Goal: Navigation & Orientation: Find specific page/section

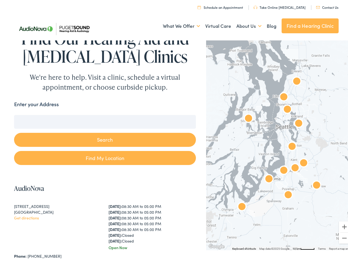
click at [174, 132] on button "Search" at bounding box center [105, 138] width 182 height 14
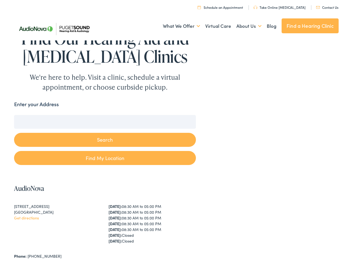
click at [176, 25] on link "What We Offer" at bounding box center [181, 24] width 37 height 20
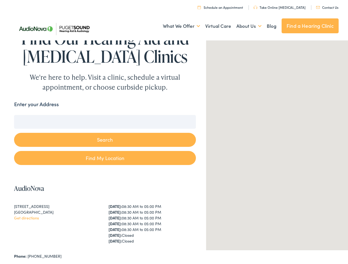
click at [243, 25] on link "About Us" at bounding box center [248, 24] width 25 height 20
click at [222, 114] on button "Search" at bounding box center [224, 113] width 7 height 7
click at [104, 138] on button "Search" at bounding box center [105, 138] width 182 height 14
click at [275, 143] on div at bounding box center [279, 143] width 147 height 212
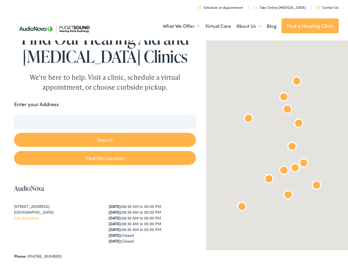
click at [275, 143] on div at bounding box center [279, 143] width 147 height 212
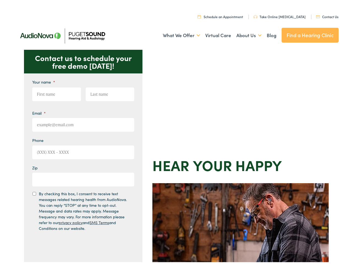
click at [174, 132] on div "Contact us to schedule your free demo [DATE]! Give us a call [PHONE_NUMBER] Ema…" at bounding box center [176, 239] width 353 height 383
click at [176, 34] on link "What We Offer" at bounding box center [181, 34] width 37 height 20
click at [243, 34] on link "About Us" at bounding box center [248, 34] width 25 height 20
